Goal: Find contact information: Find contact information

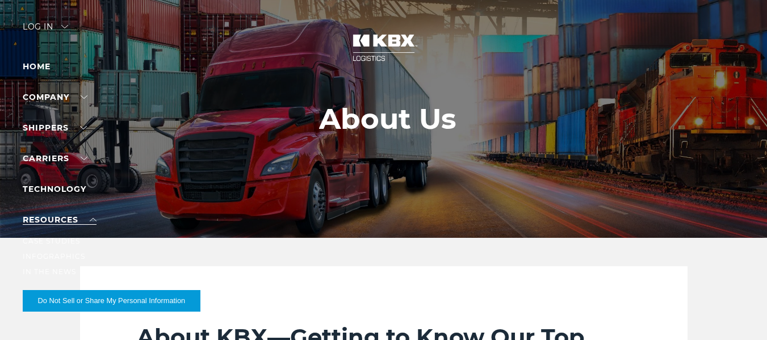
click at [62, 220] on link "RESOURCES" at bounding box center [60, 220] width 74 height 10
click at [92, 219] on link "RESOURCES" at bounding box center [60, 220] width 74 height 10
click at [68, 219] on link "RESOURCES" at bounding box center [60, 220] width 74 height 10
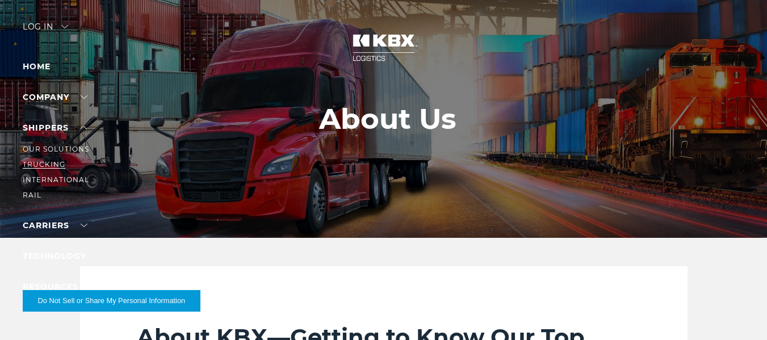
click at [44, 165] on link "Trucking" at bounding box center [44, 164] width 43 height 9
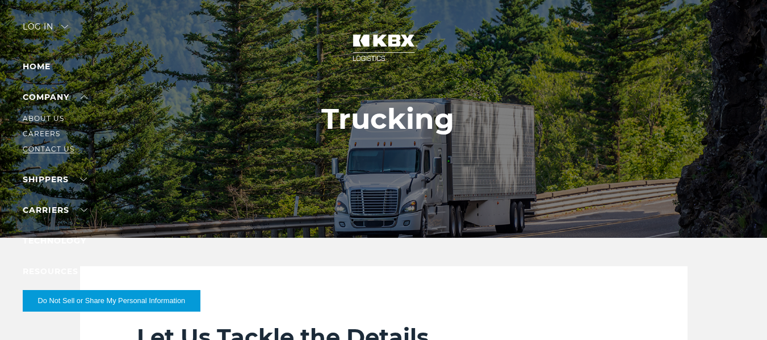
click at [68, 146] on link "Contact Us" at bounding box center [49, 149] width 52 height 9
